Goal: Task Accomplishment & Management: Use online tool/utility

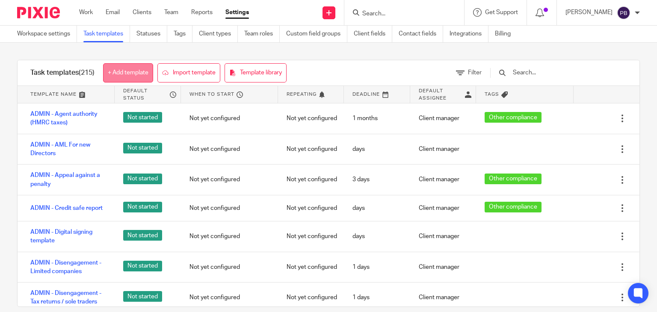
click at [126, 71] on link "+ Add template" at bounding box center [128, 72] width 50 height 19
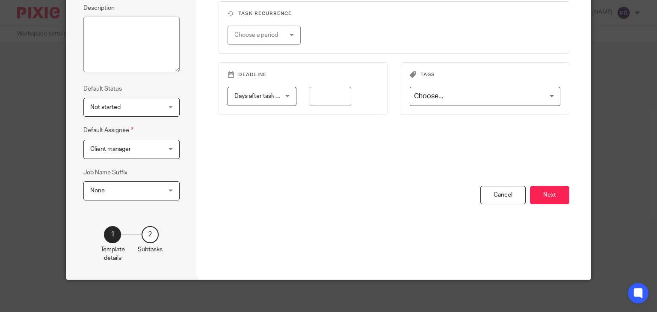
scroll to position [139, 0]
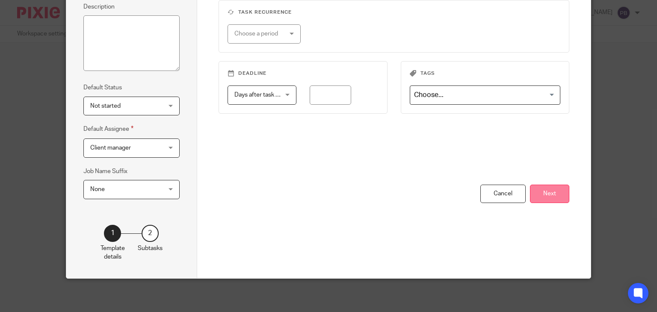
type input "SATR - Fine for non-submission of SATR"
click at [553, 192] on button "Next" at bounding box center [549, 194] width 39 height 18
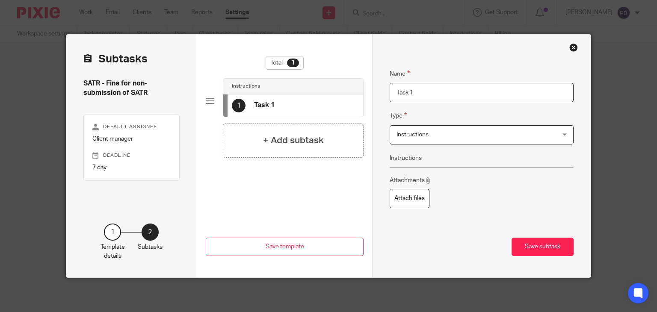
scroll to position [0, 0]
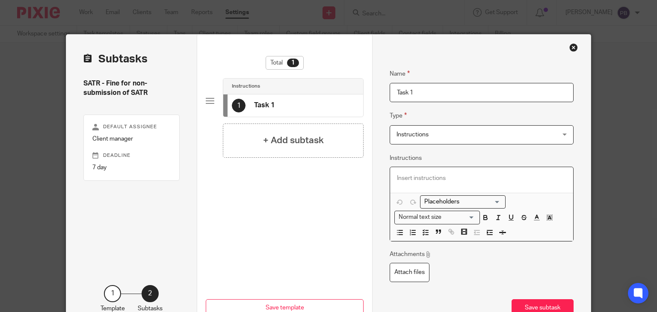
click at [409, 178] on p at bounding box center [481, 178] width 169 height 9
click at [423, 233] on icon "button" at bounding box center [425, 233] width 8 height 8
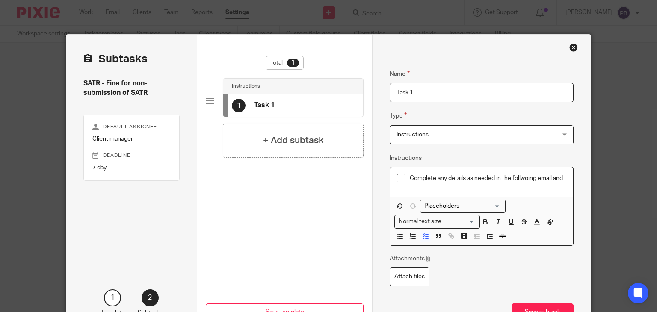
click at [517, 181] on p "Complete any details as needed in the follwoing email and" at bounding box center [488, 178] width 156 height 9
click at [563, 179] on p "Complete any details as needed in the following email and" at bounding box center [488, 178] width 156 height 9
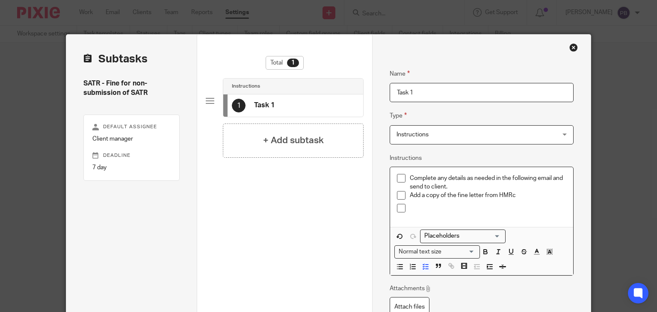
click at [417, 194] on p "Add a copy of the fine letter from HMRc" at bounding box center [488, 195] width 156 height 9
click at [518, 194] on p "Attach a copy of the fine letter from HMRc" at bounding box center [488, 195] width 156 height 9
click at [410, 206] on p at bounding box center [488, 208] width 156 height 9
click at [521, 206] on p "Attach a copy of the Self-assessment checlist:" at bounding box center [488, 208] width 156 height 9
click at [546, 204] on p "Attach a copy of the Self-assessment checklist:" at bounding box center [488, 208] width 156 height 9
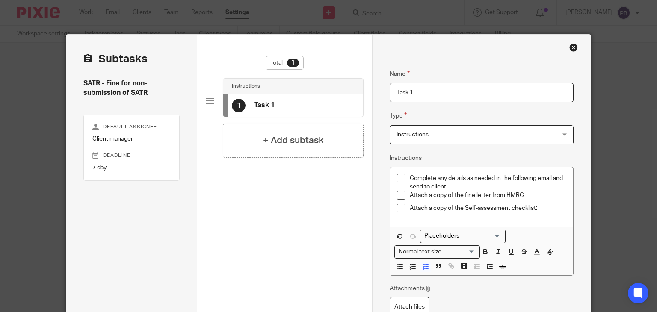
click at [542, 207] on p "Attach a copy of the Self-assessment checklist:" at bounding box center [488, 208] width 156 height 9
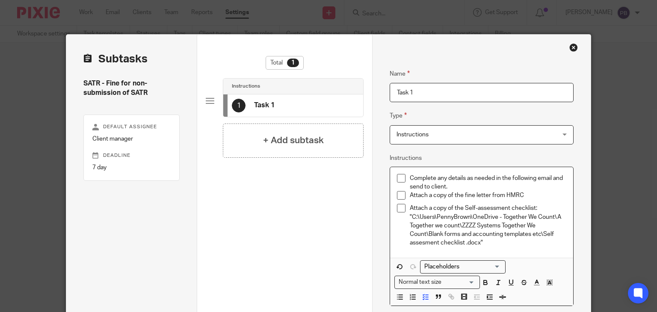
click at [528, 249] on div "Complete any details as needed in the following email and send to client. Attac…" at bounding box center [481, 212] width 183 height 91
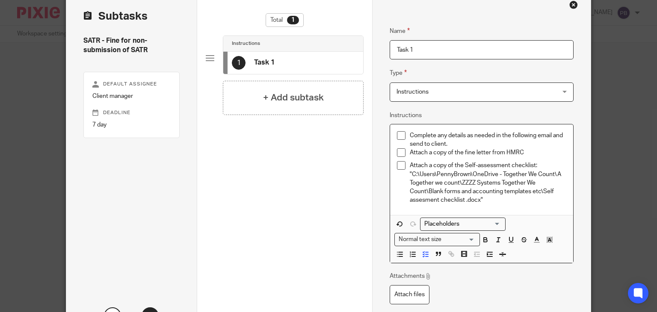
scroll to position [125, 0]
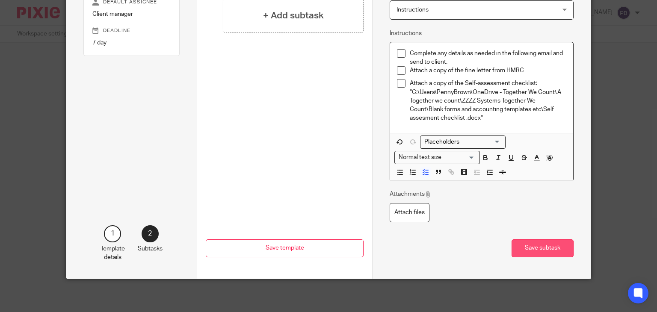
click at [539, 248] on button "Save subtask" at bounding box center [542, 248] width 62 height 18
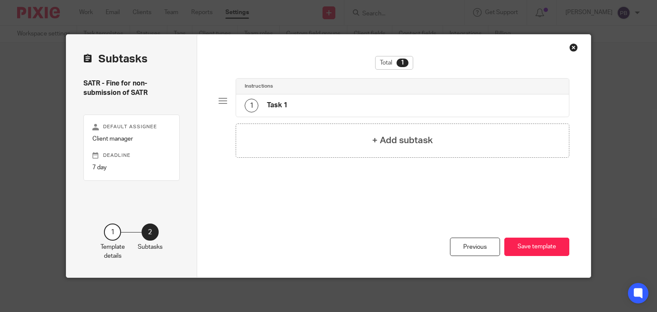
scroll to position [0, 0]
click at [356, 146] on div "+ Add subtask" at bounding box center [402, 141] width 333 height 34
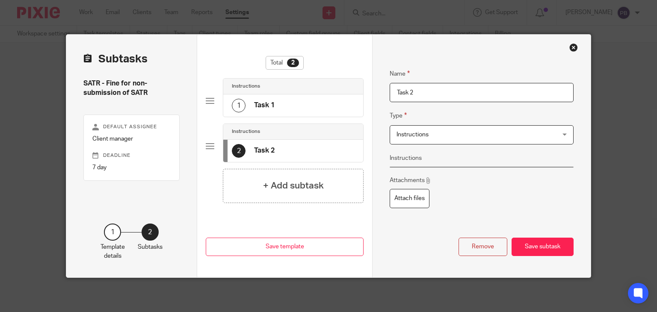
click at [561, 134] on div "Instructions Instructions" at bounding box center [481, 134] width 184 height 19
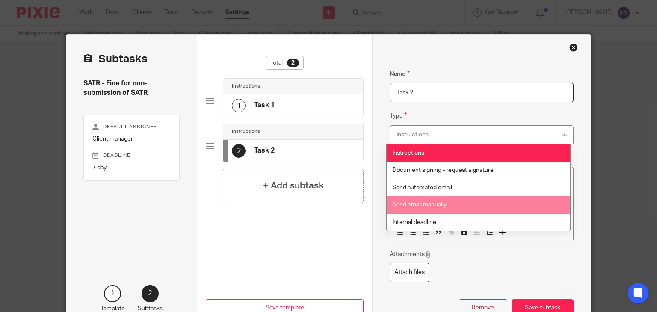
click at [442, 205] on span "Send email manually" at bounding box center [419, 205] width 54 height 6
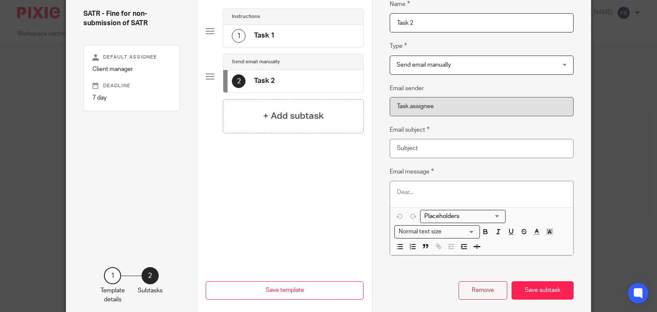
scroll to position [85, 0]
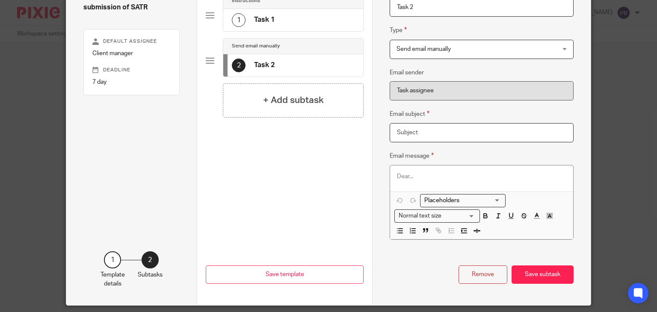
click at [419, 133] on input "Email subject" at bounding box center [481, 132] width 184 height 19
type input "v"
drag, startPoint x: 401, startPoint y: 132, endPoint x: 363, endPoint y: 132, distance: 38.0
click at [363, 132] on div "Subtasks SATR - Fine for non-submission of SATR Default assignee Client manager…" at bounding box center [328, 127] width 525 height 356
paste input "URGENT: HMRC Fine Issued - Immediate Action Required for Your Self Assessment T…"
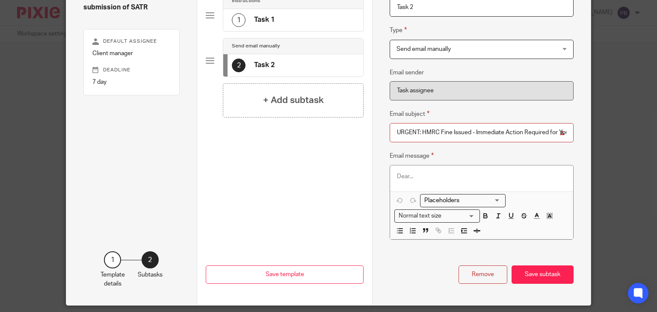
scroll to position [0, 80]
click at [421, 132] on input "URGENT: HMRC Fine Issued - Immediate Action Required for Your Self Assessment T…" at bounding box center [481, 132] width 184 height 19
type input "URGENT: HMRC Fine Issued - Immediate Action Required for Your Self Assessment T…"
click at [397, 177] on p at bounding box center [481, 176] width 169 height 9
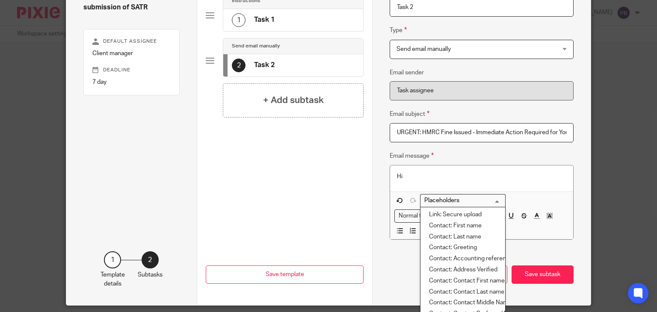
click at [495, 202] on input "Search for option" at bounding box center [460, 200] width 79 height 9
click at [465, 226] on li "Contact: First name" at bounding box center [462, 226] width 85 height 11
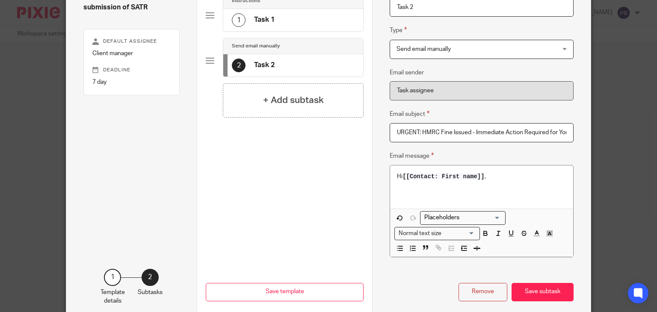
click at [400, 190] on p at bounding box center [481, 194] width 169 height 9
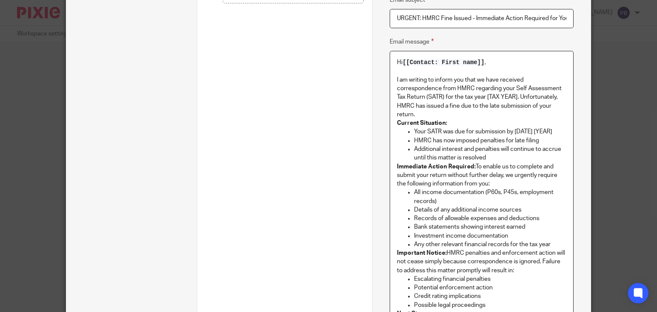
scroll to position [183, 0]
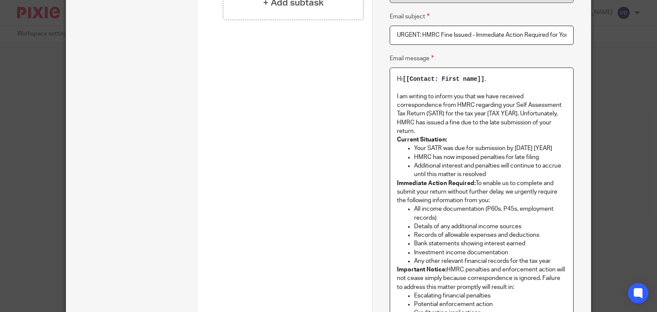
click at [514, 114] on p "I am writing to inform you that we have received correspondence from HMRC regar…" at bounding box center [481, 113] width 169 height 43
click at [424, 130] on p "I am writing to inform you that we have received correspondence from HMRC regar…" at bounding box center [481, 113] width 169 height 43
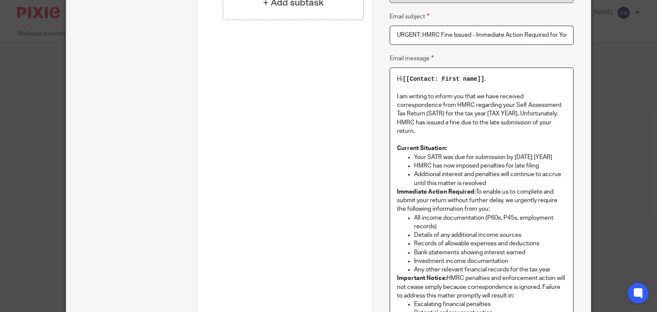
click at [517, 115] on p "I am writing to inform you that we have received correspondence from HMRC regar…" at bounding box center [481, 113] width 169 height 43
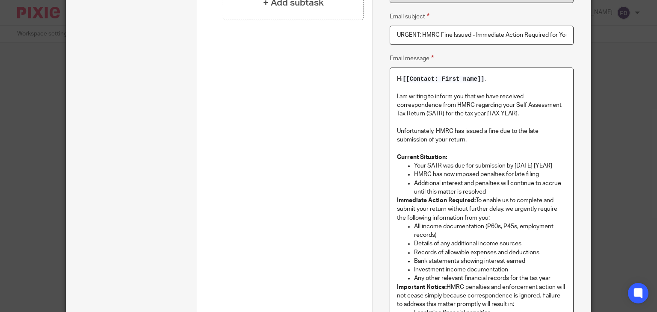
click at [503, 195] on p "Additional interest and penalties will continue to accrue until this matter is …" at bounding box center [490, 188] width 152 height 18
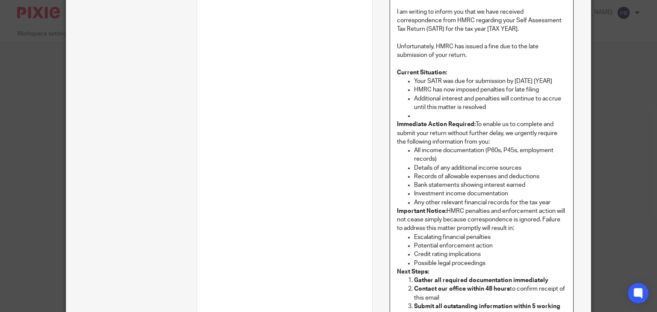
scroll to position [268, 0]
drag, startPoint x: 473, startPoint y: 123, endPoint x: 547, endPoint y: 149, distance: 78.8
click at [473, 123] on p "Immediate Action Required: To enable us to complete and submit your return with…" at bounding box center [481, 132] width 169 height 26
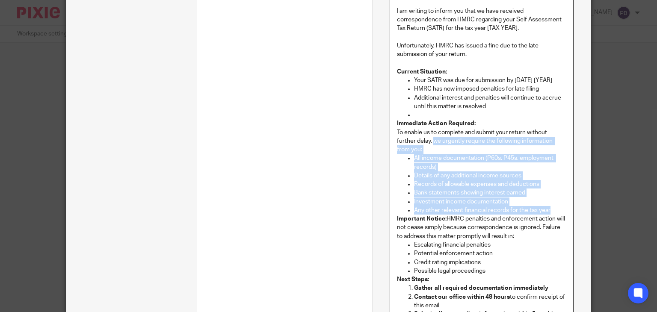
drag, startPoint x: 430, startPoint y: 141, endPoint x: 552, endPoint y: 212, distance: 141.4
click at [552, 212] on div "Hi [[Contact: First name]] , I am writing to inform you that we have received c…" at bounding box center [481, 211] width 183 height 459
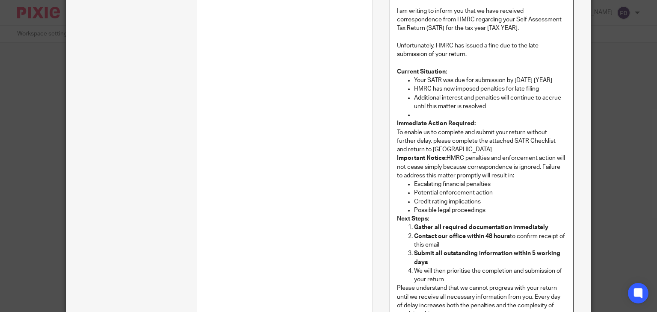
click at [422, 149] on p "To enable us to complete and submit your return without further delay, please c…" at bounding box center [481, 141] width 169 height 26
click at [446, 150] on p "To enable us to complete and submit your return without further delay, please c…" at bounding box center [481, 141] width 169 height 26
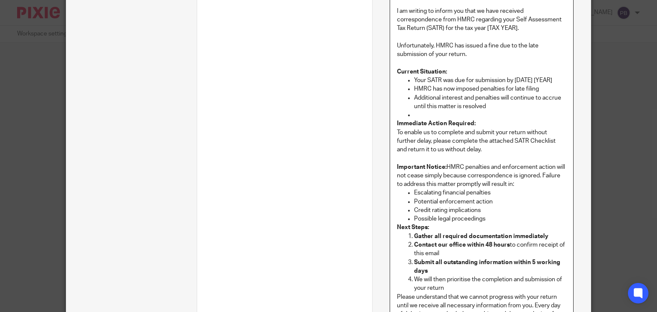
click at [443, 168] on p "Important Notice: HMRC penalties and enforcement action will not cease simply b…" at bounding box center [481, 176] width 169 height 26
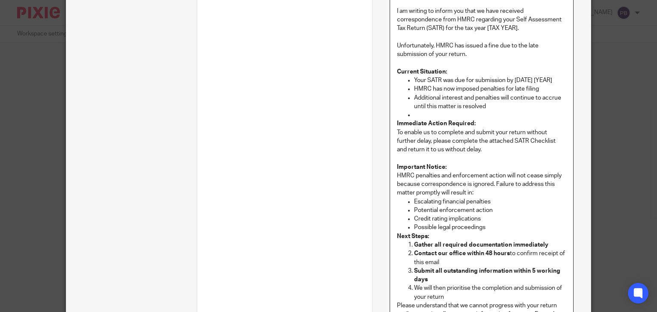
click at [439, 168] on strong "Important Notice:" at bounding box center [422, 167] width 50 height 6
click at [397, 235] on strong "Next Steps:" at bounding box center [413, 236] width 32 height 6
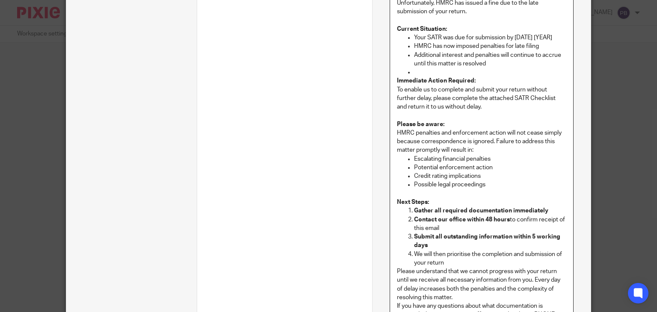
scroll to position [354, 0]
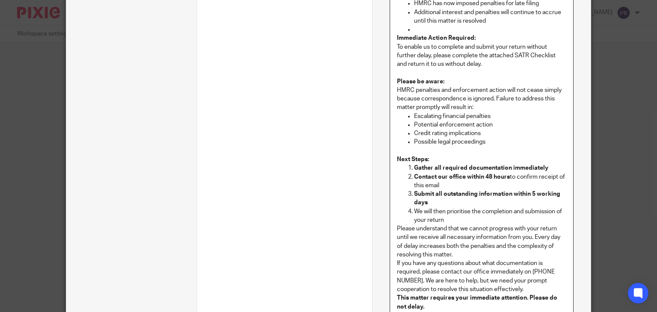
click at [553, 168] on p "Gather all required documentation immediately" at bounding box center [490, 168] width 152 height 9
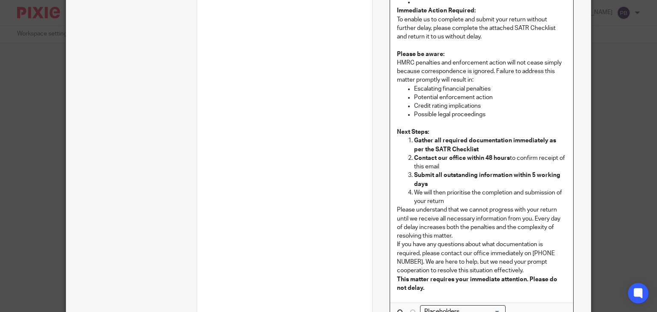
scroll to position [397, 0]
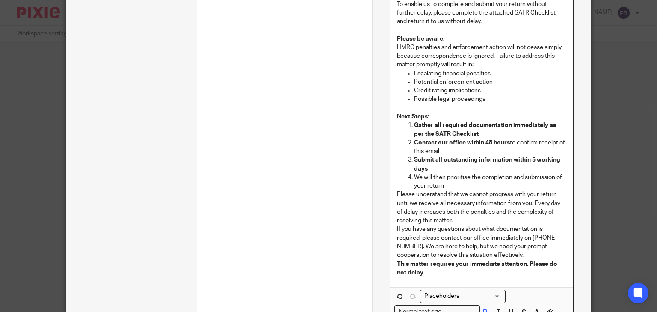
click at [451, 187] on p "We will then prioritise the completion and submission of your return" at bounding box center [490, 182] width 152 height 18
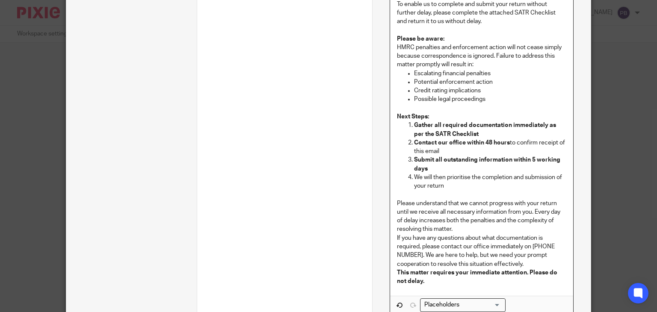
click at [400, 221] on p "Please understand that we cannot progress with your return until we receive all…" at bounding box center [481, 216] width 169 height 35
click at [459, 228] on p "Please understand that we cannot progress with your return until we receive all…" at bounding box center [481, 216] width 169 height 35
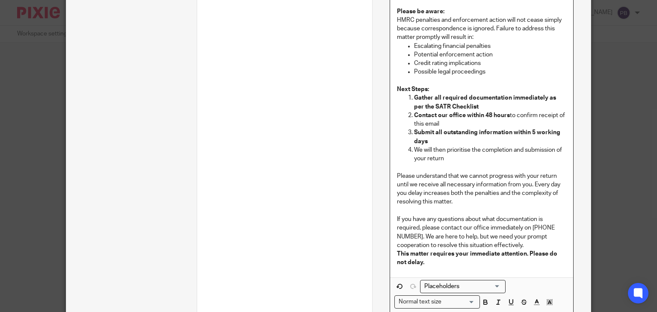
scroll to position [439, 0]
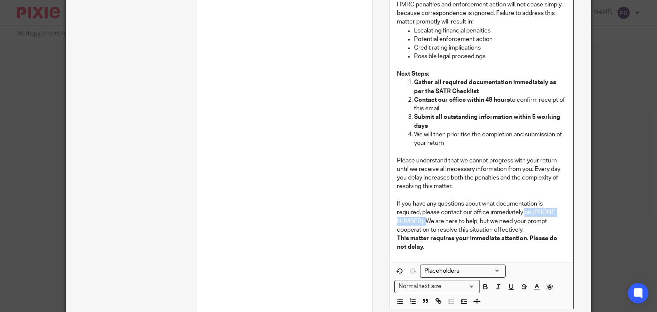
drag, startPoint x: 522, startPoint y: 212, endPoint x: 422, endPoint y: 222, distance: 100.9
click at [422, 222] on p "If you have any questions about what documentation is required, please contact …" at bounding box center [481, 217] width 169 height 35
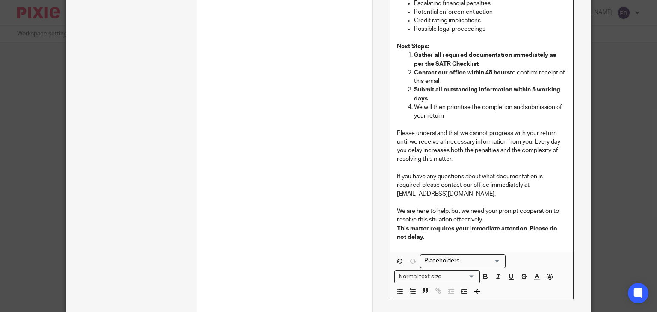
scroll to position [482, 0]
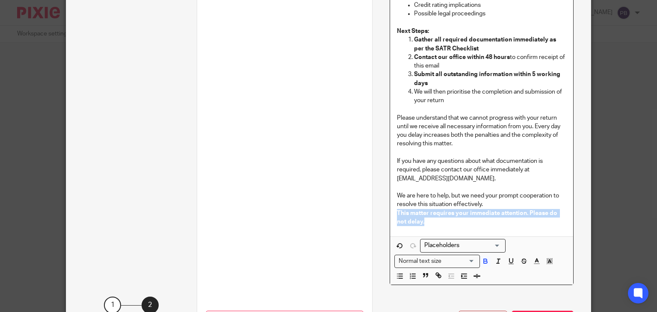
drag, startPoint x: 392, startPoint y: 212, endPoint x: 424, endPoint y: 220, distance: 32.7
click at [424, 220] on div "Hi [[Contact: First name]] , I am writing to inform you that we have received c…" at bounding box center [481, 3] width 183 height 468
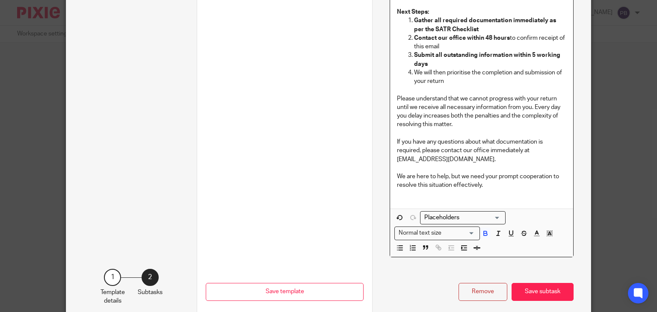
scroll to position [545, 0]
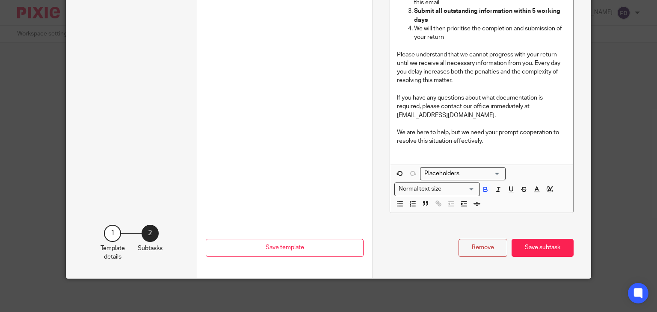
click at [544, 250] on button "Save subtask" at bounding box center [542, 248] width 62 height 18
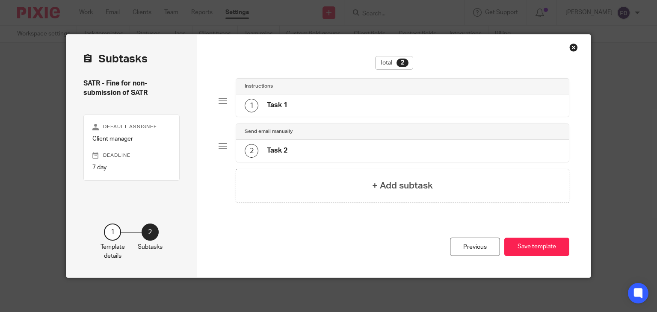
click at [299, 153] on div "2 Task 2" at bounding box center [402, 151] width 333 height 22
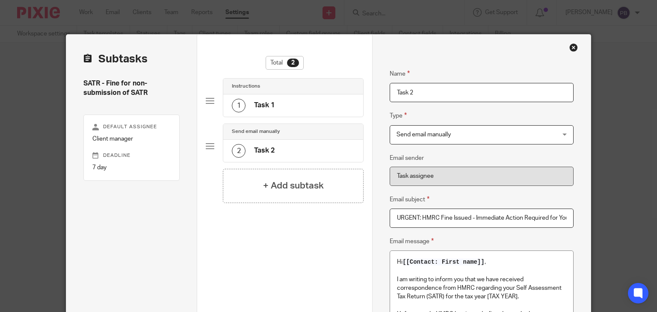
drag, startPoint x: 414, startPoint y: 93, endPoint x: 355, endPoint y: 97, distance: 59.2
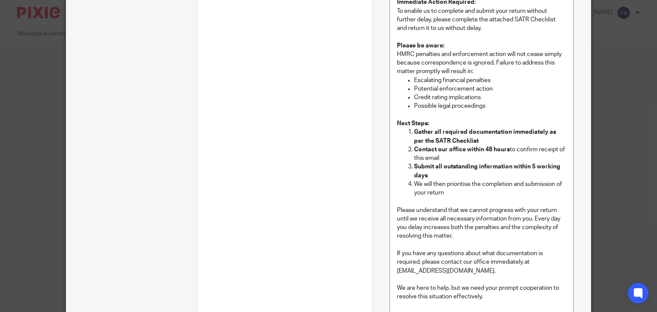
scroll to position [545, 0]
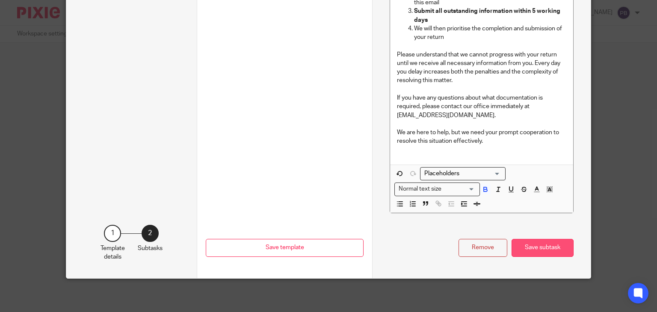
type input "Email - HMRC Fine issued and next steps"
click at [539, 251] on button "Save subtask" at bounding box center [542, 248] width 62 height 18
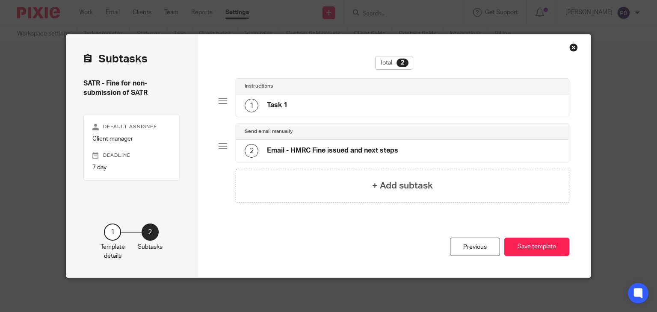
click at [278, 106] on h4 "Task 1" at bounding box center [277, 105] width 21 height 9
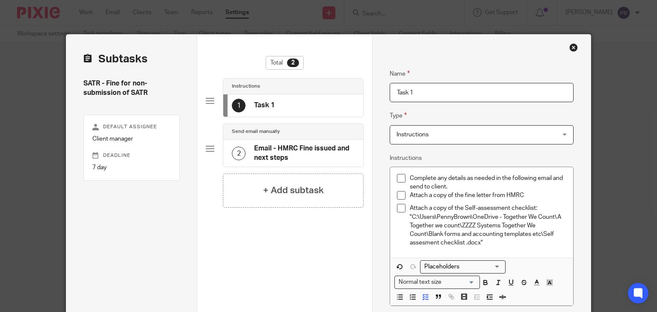
drag, startPoint x: 417, startPoint y: 94, endPoint x: 361, endPoint y: 88, distance: 56.3
click at [361, 88] on div "Subtasks SATR - Fine for non-submission of SATR Default assignee Client manager…" at bounding box center [328, 219] width 525 height 369
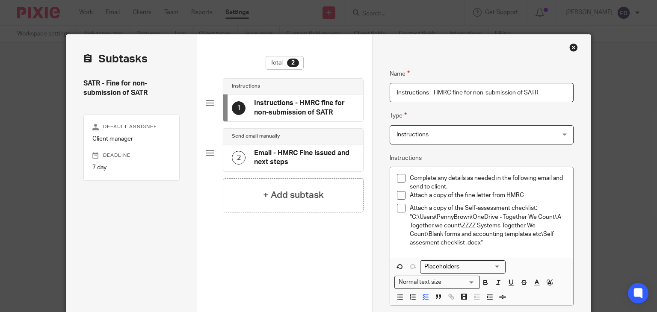
type input "Instructions - HMRC fine for non-submission of SATR"
click at [472, 115] on fieldset "Type Instructions Instructions Instructions Document signing - request signatur…" at bounding box center [481, 127] width 184 height 33
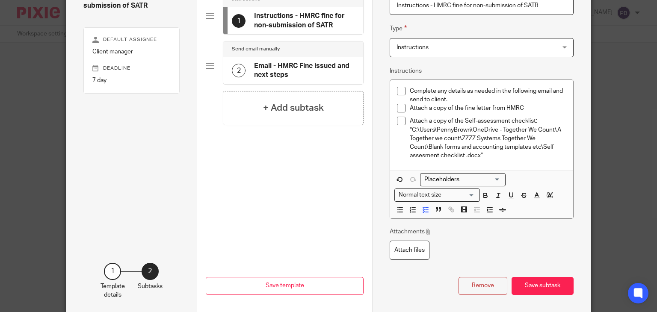
scroll to position [125, 0]
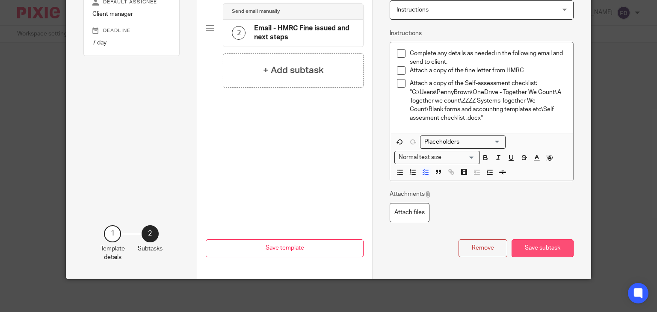
click at [542, 251] on button "Save subtask" at bounding box center [542, 248] width 62 height 18
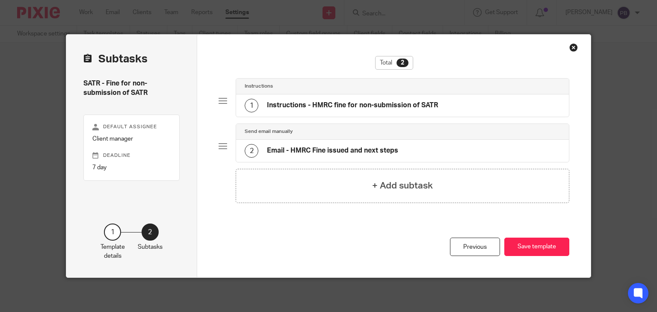
scroll to position [0, 0]
click at [548, 248] on button "Save template" at bounding box center [536, 247] width 65 height 18
click at [535, 246] on button "Save template" at bounding box center [536, 247] width 65 height 18
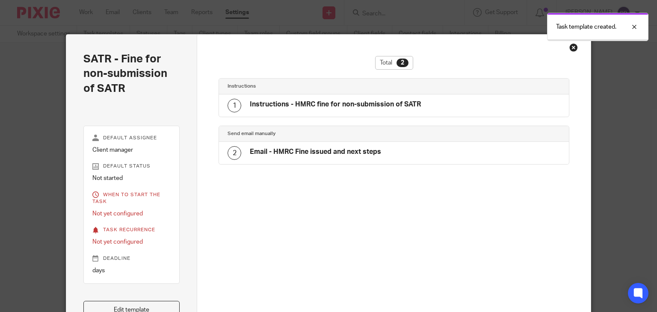
scroll to position [7, 0]
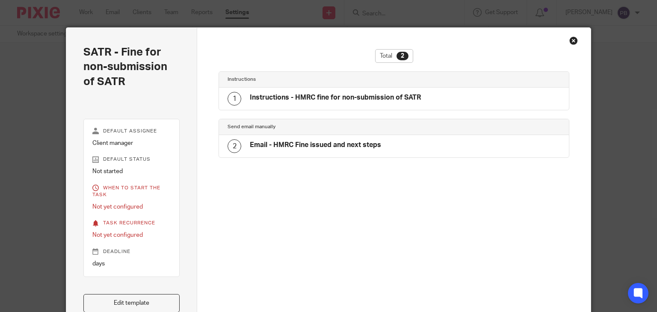
click at [569, 40] on div "Close this dialog window" at bounding box center [573, 40] width 9 height 9
click at [570, 40] on div "Close this dialog window" at bounding box center [573, 40] width 9 height 9
